Goal: Information Seeking & Learning: Learn about a topic

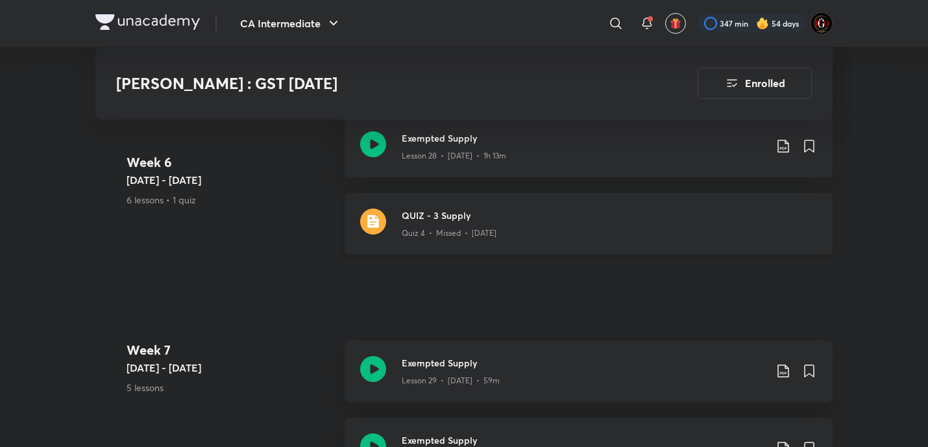
scroll to position [3463, 0]
